Goal: Navigation & Orientation: Find specific page/section

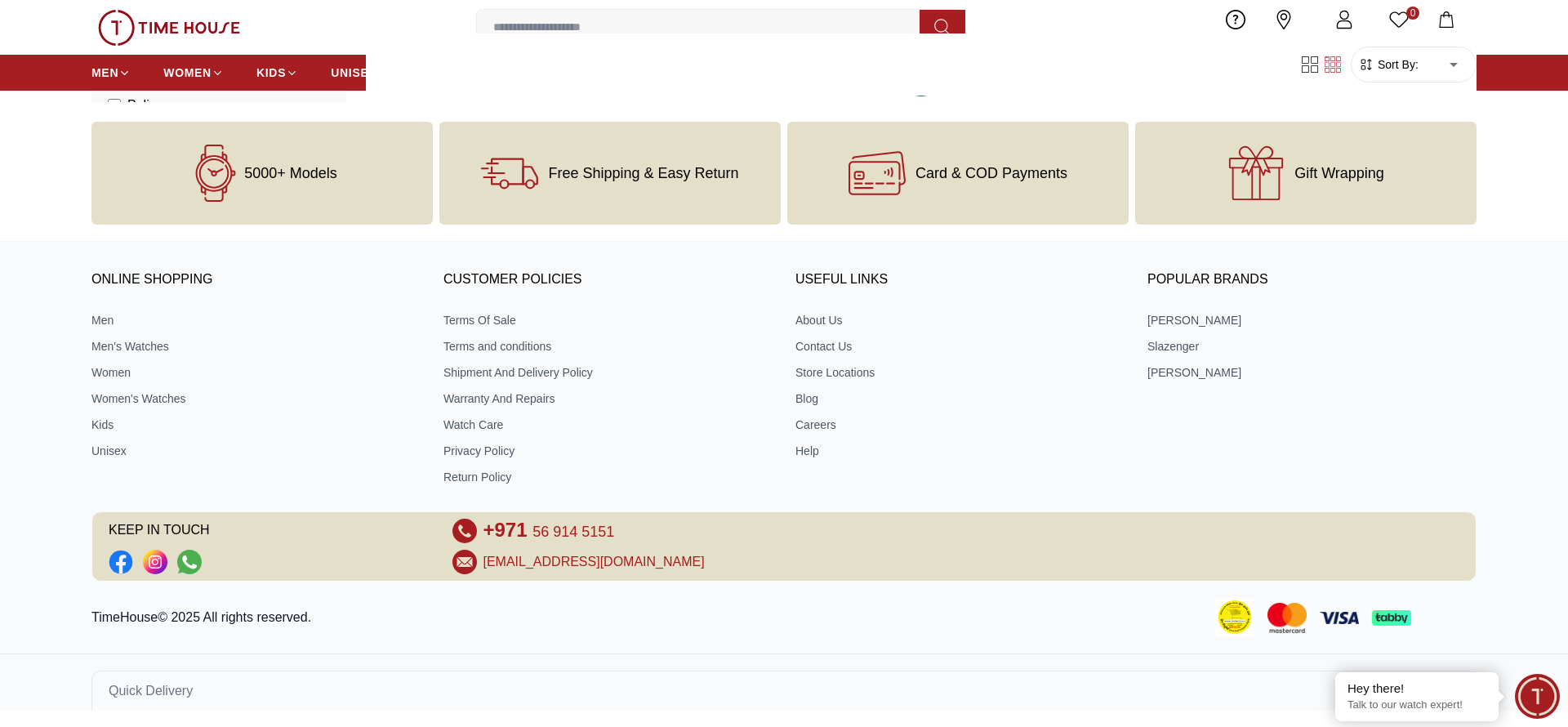
scroll to position [2734, 0]
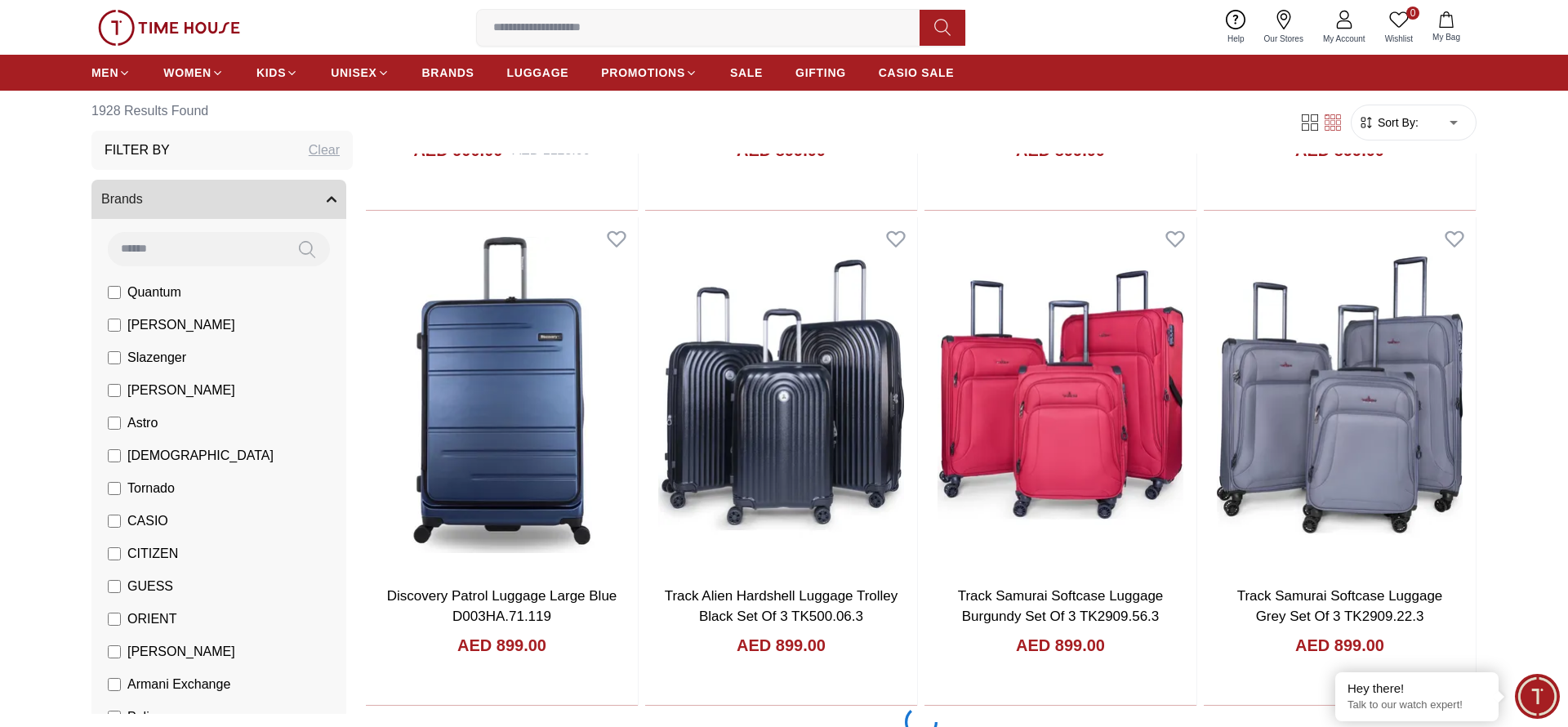
scroll to position [5267, 0]
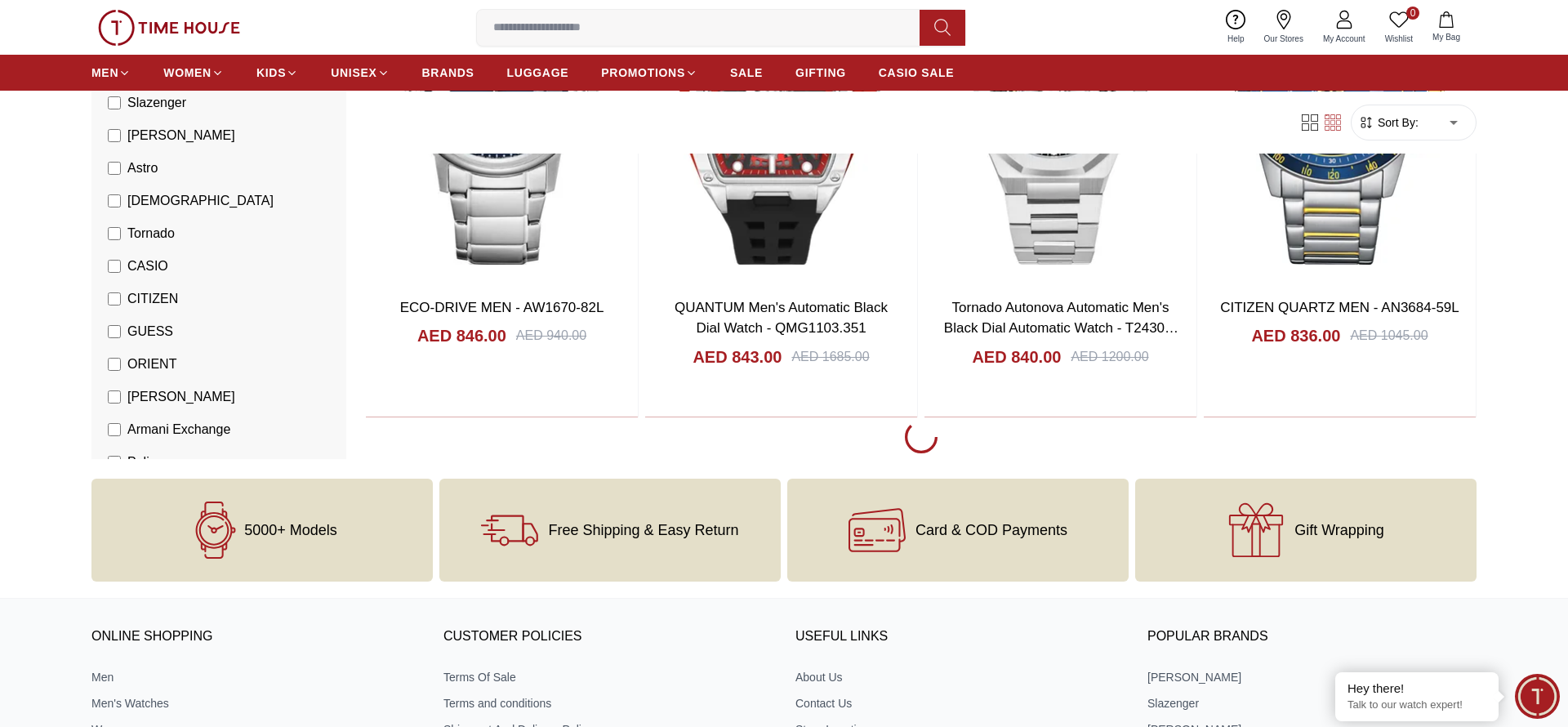
scroll to position [10334, 0]
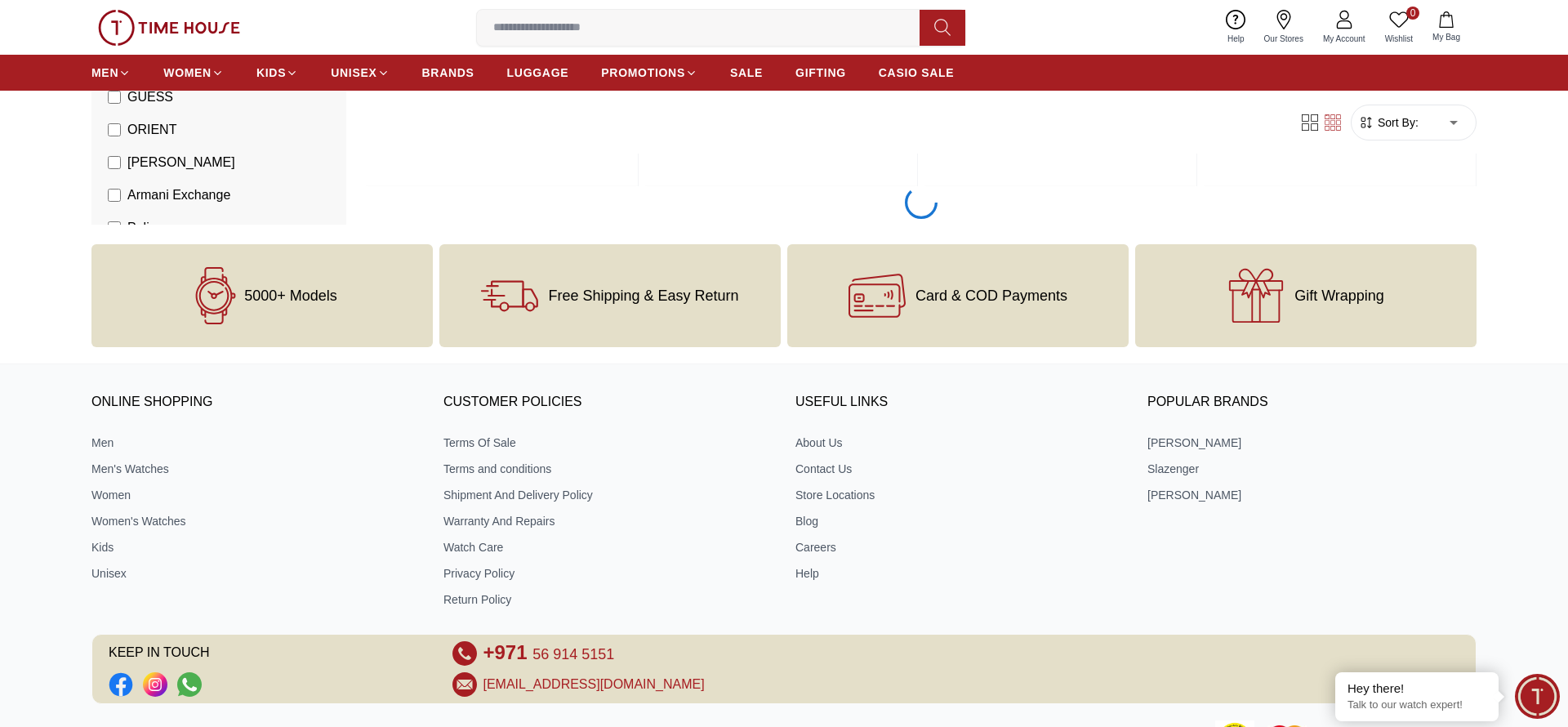
scroll to position [15400, 0]
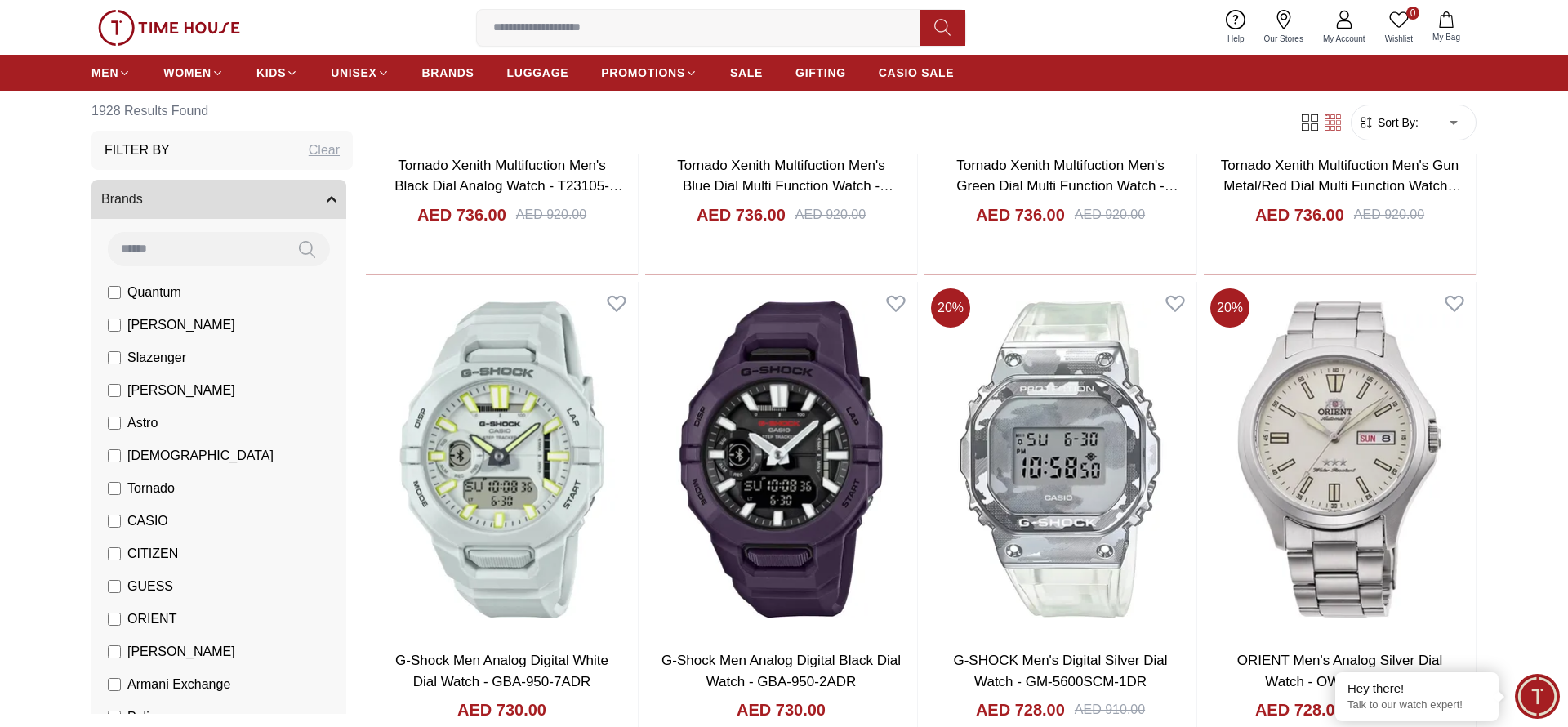
scroll to position [20466, 0]
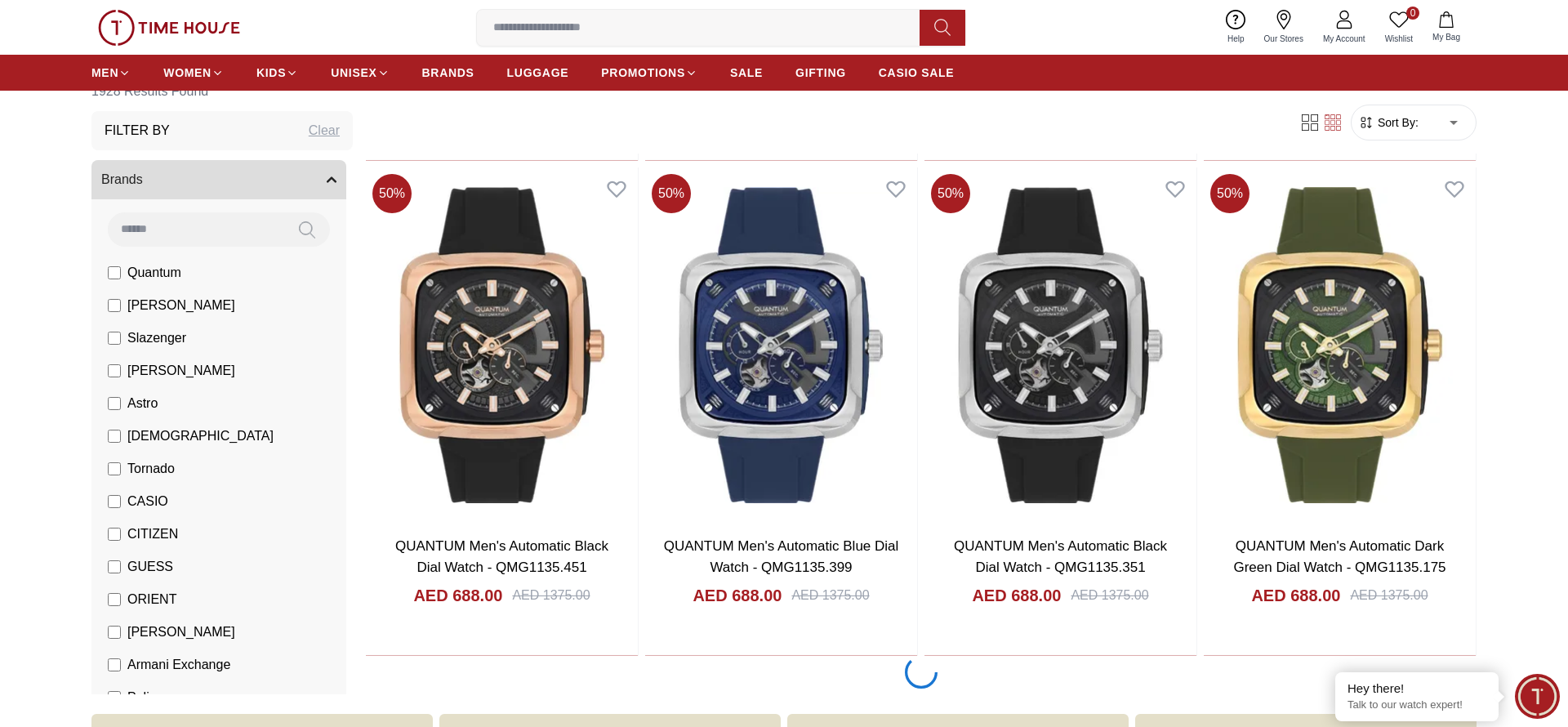
scroll to position [25532, 0]
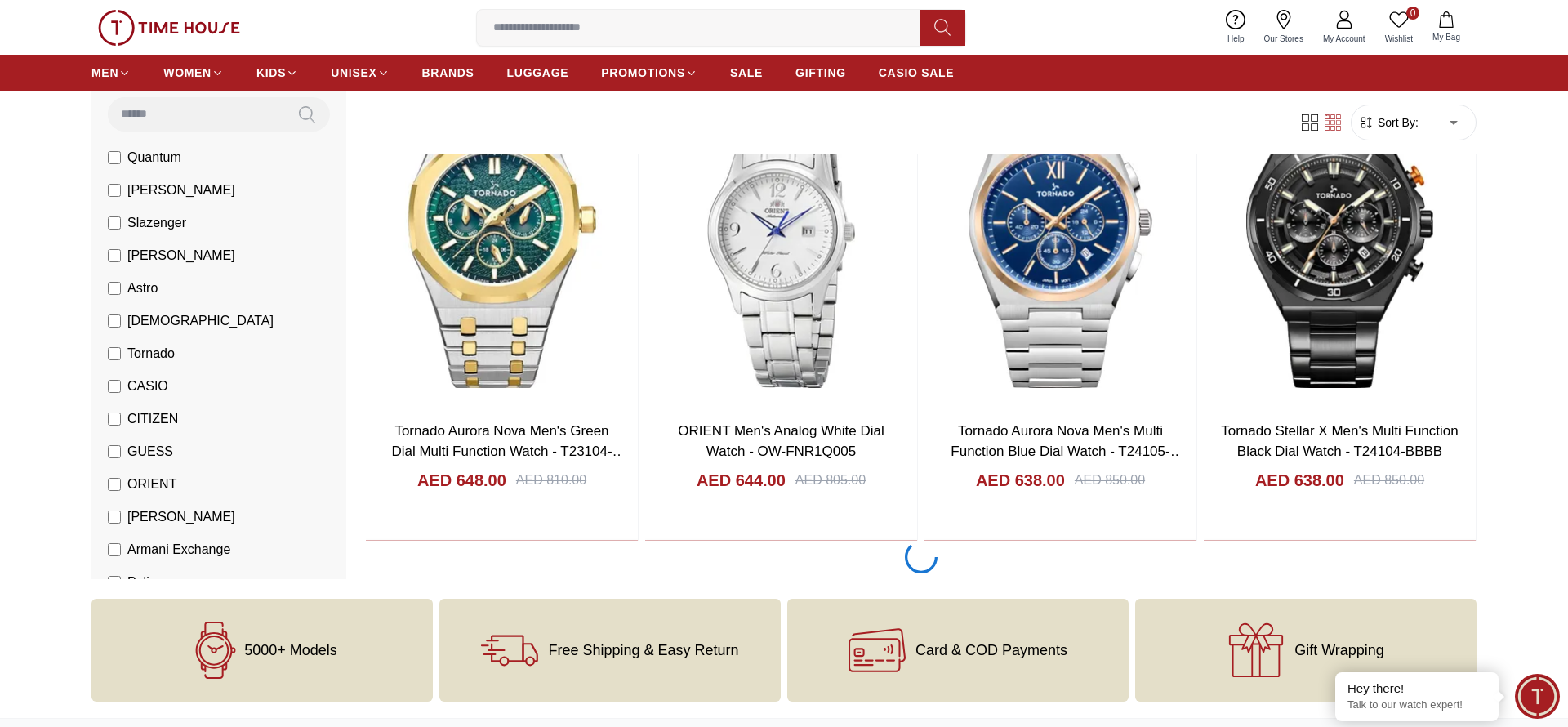
scroll to position [30599, 0]
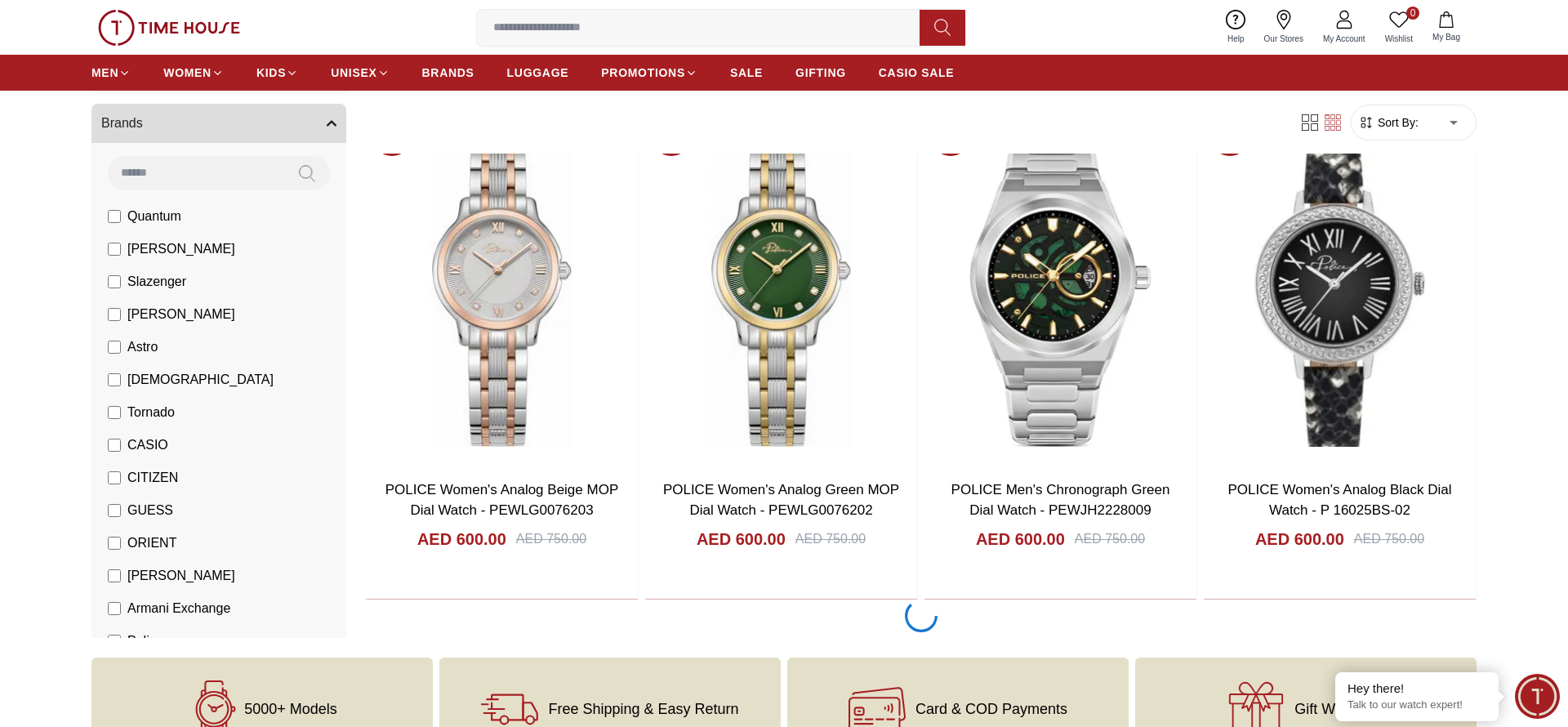
scroll to position [35665, 0]
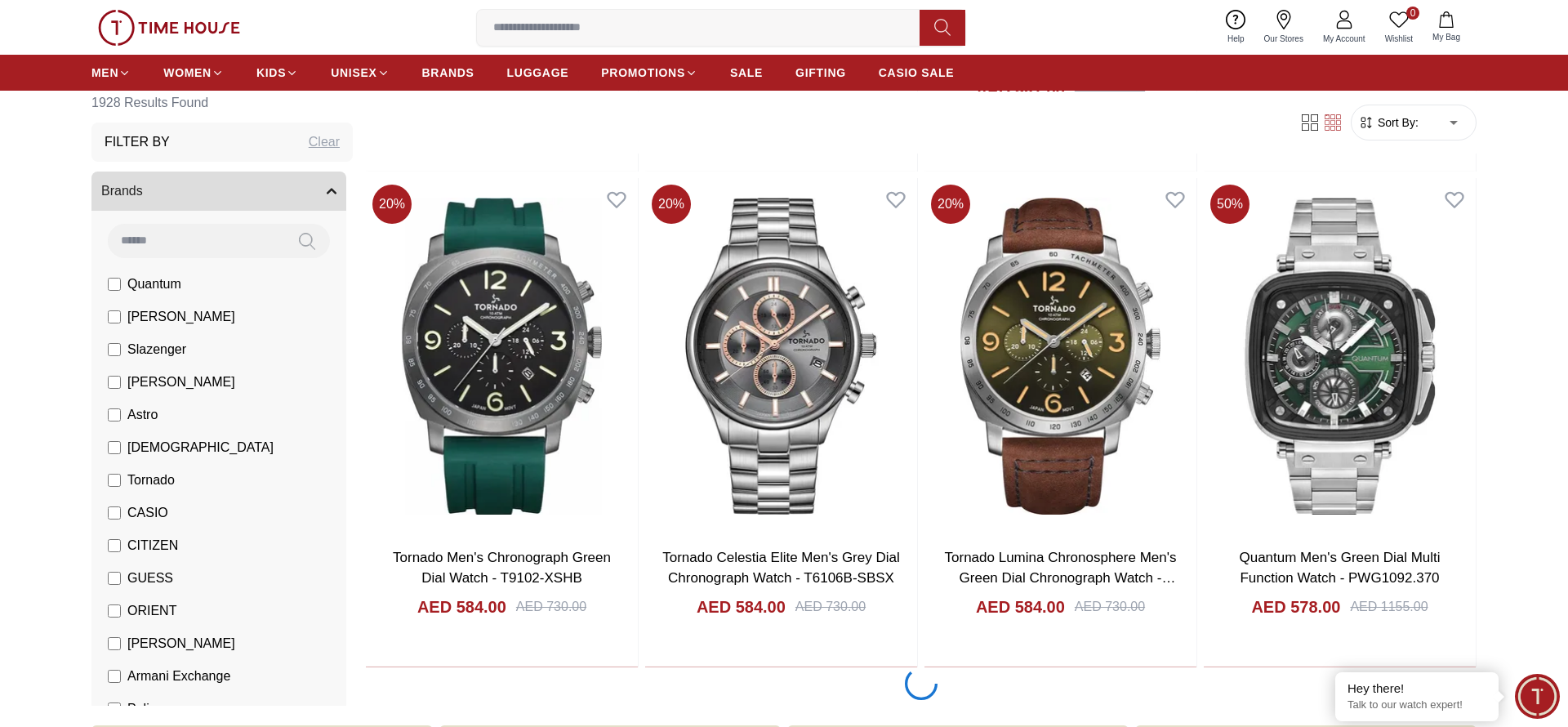
scroll to position [40731, 0]
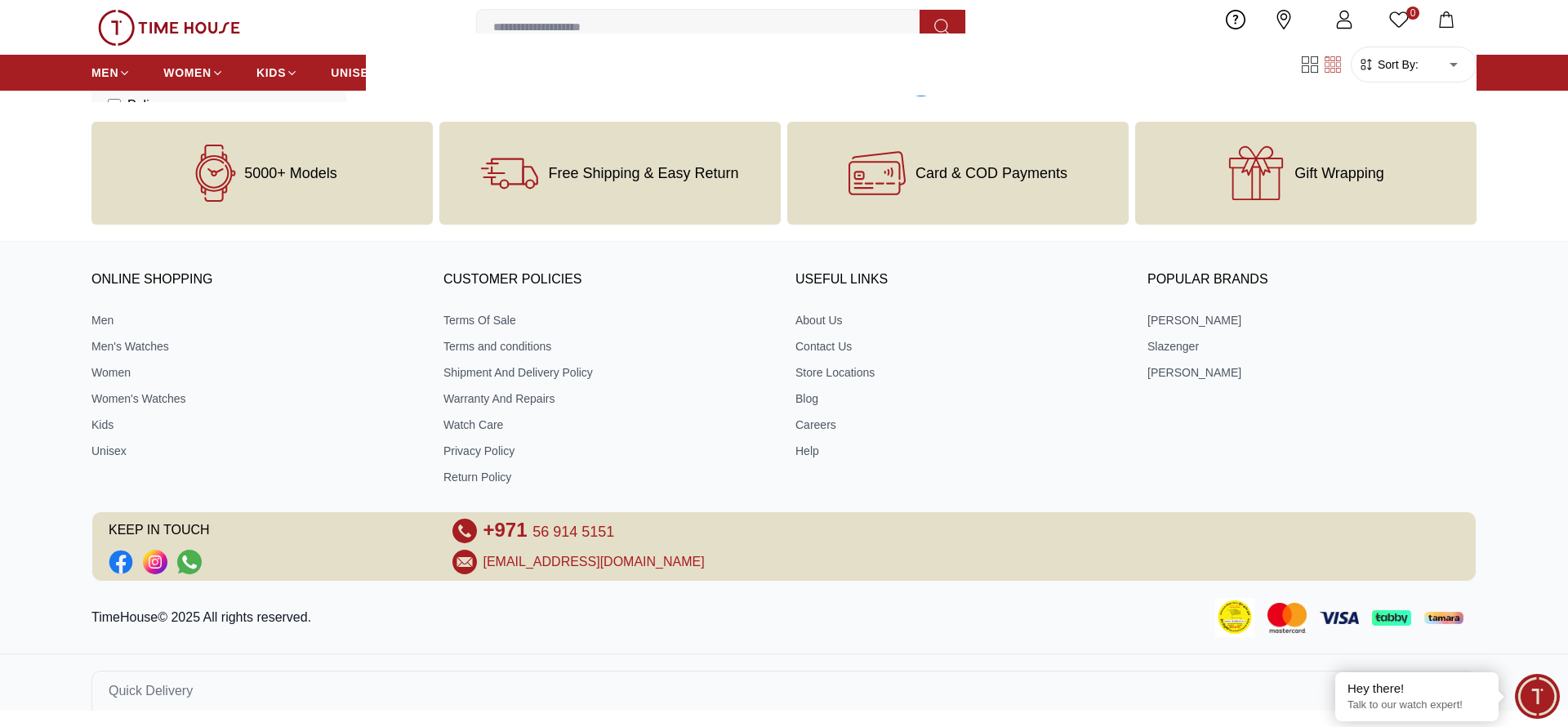
scroll to position [45798, 0]
